Goal: Transaction & Acquisition: Subscribe to service/newsletter

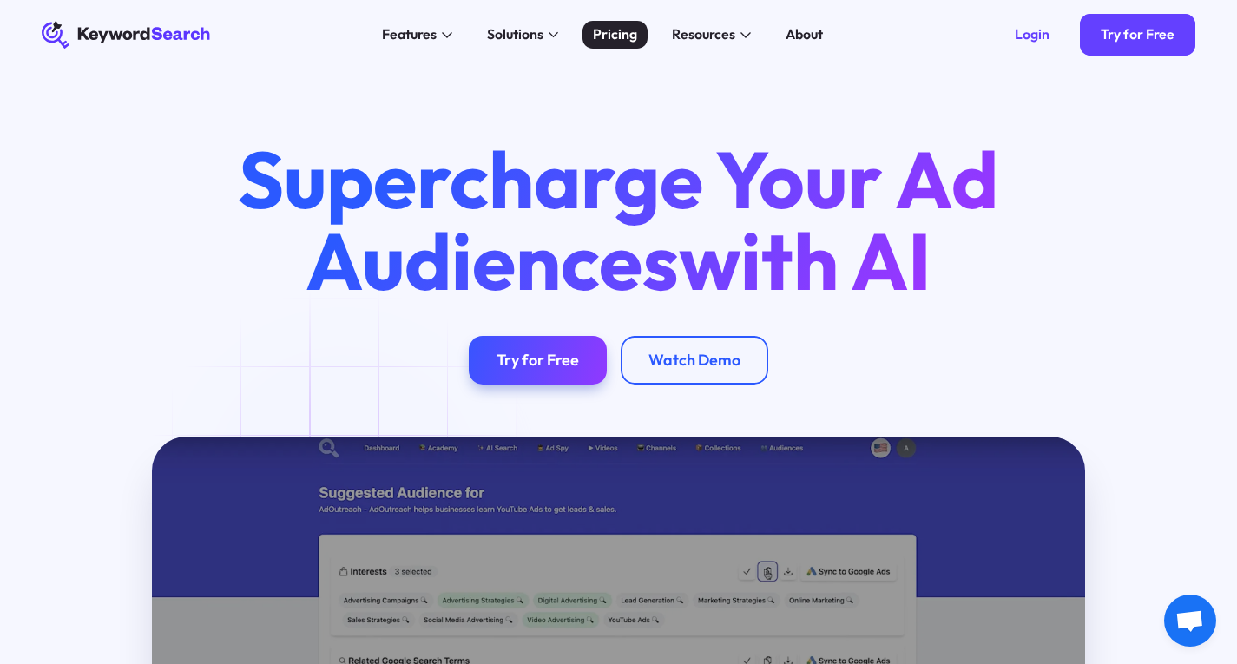
click at [632, 37] on div "Pricing" at bounding box center [615, 34] width 44 height 21
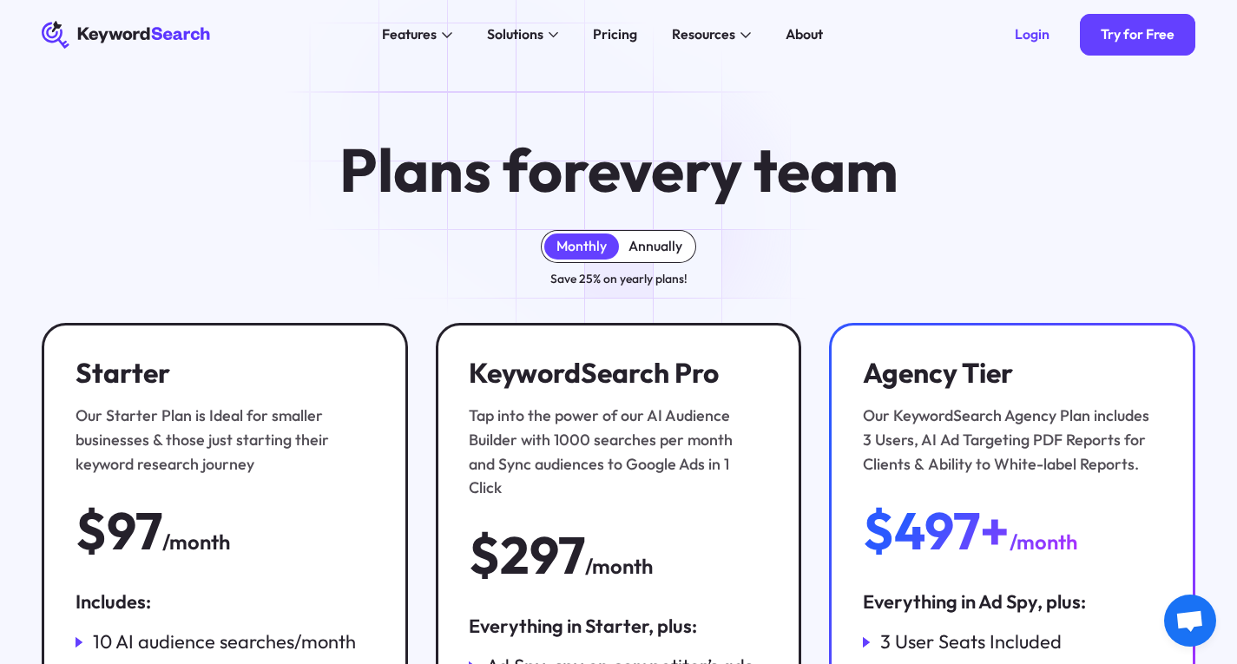
click at [653, 243] on div "Annually" at bounding box center [655, 246] width 54 height 17
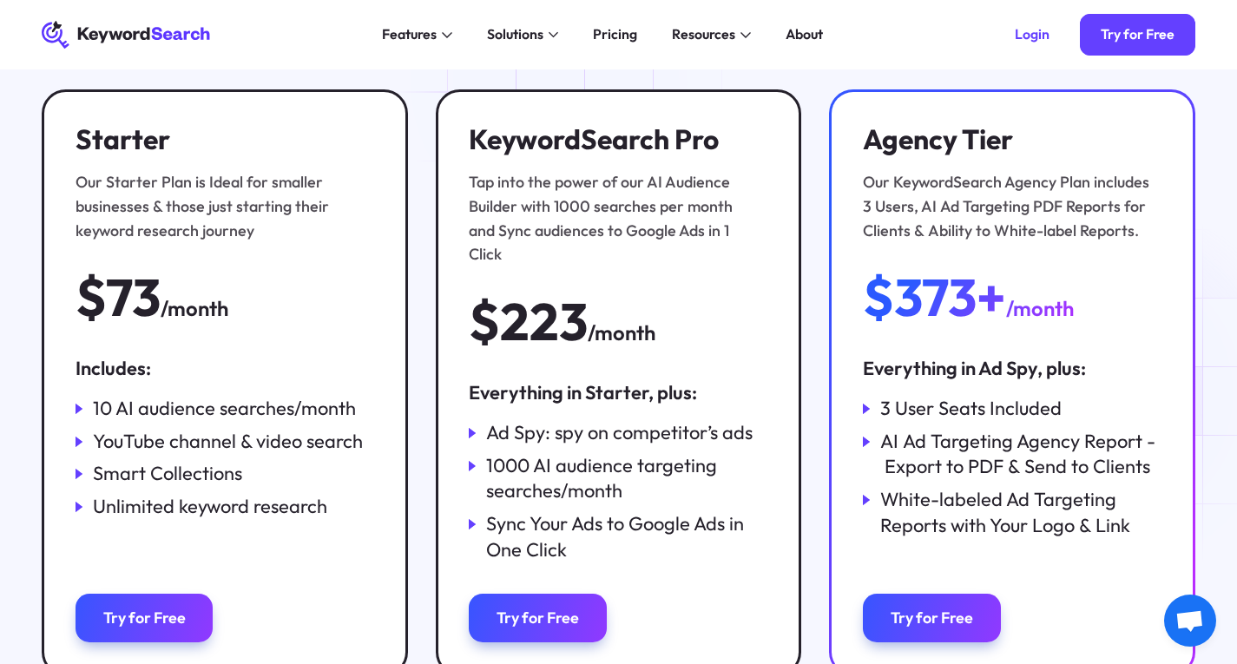
scroll to position [174, 0]
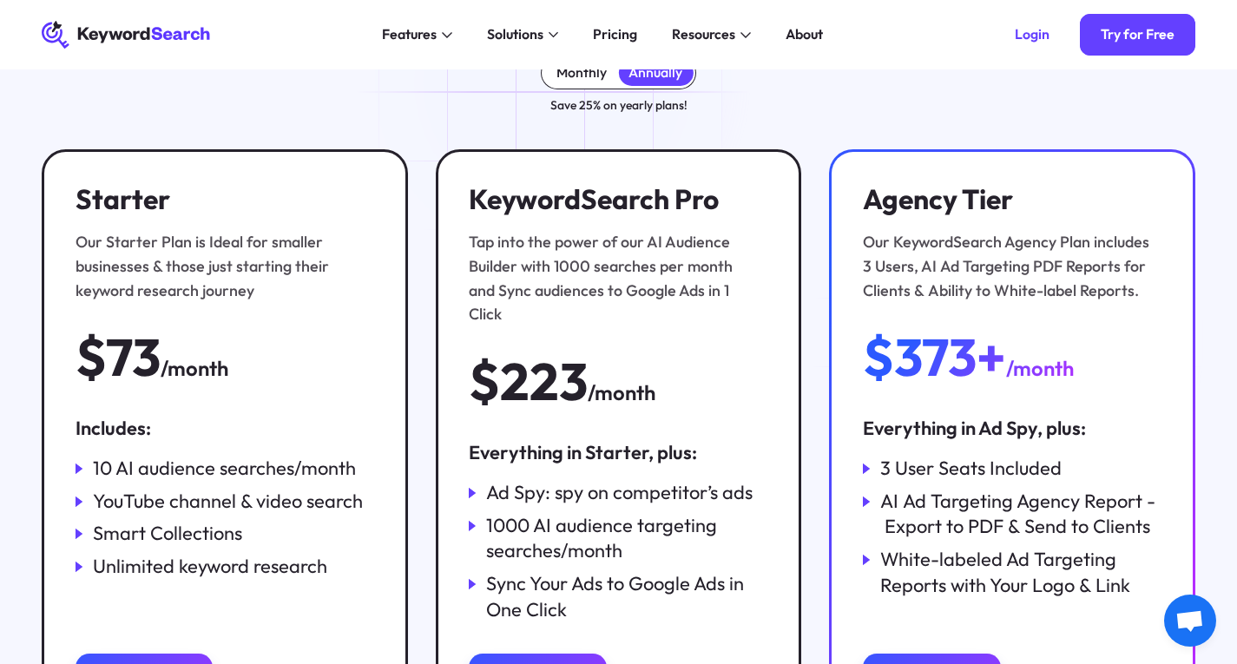
click at [561, 82] on div "Monthly" at bounding box center [581, 72] width 50 height 17
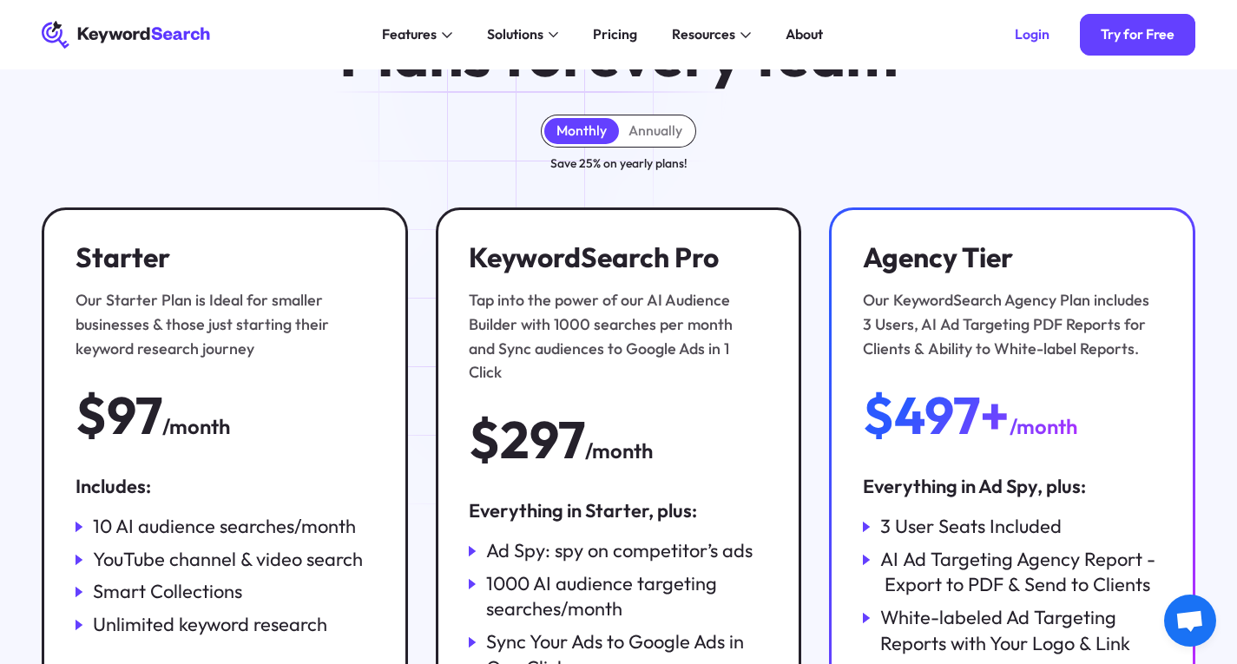
scroll to position [0, 0]
